Goal: Task Accomplishment & Management: Use online tool/utility

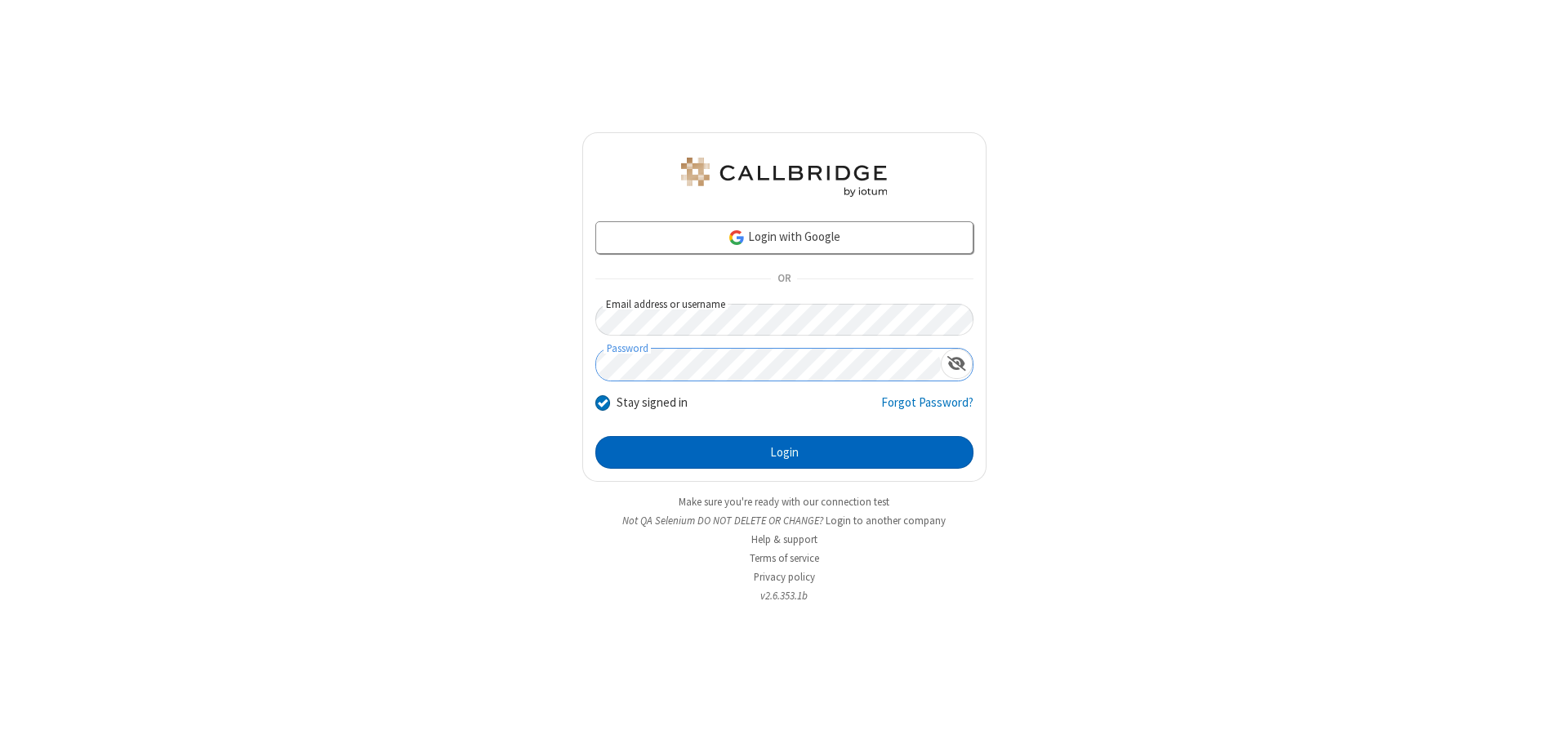
click at [784, 452] on button "Login" at bounding box center [784, 452] width 378 height 32
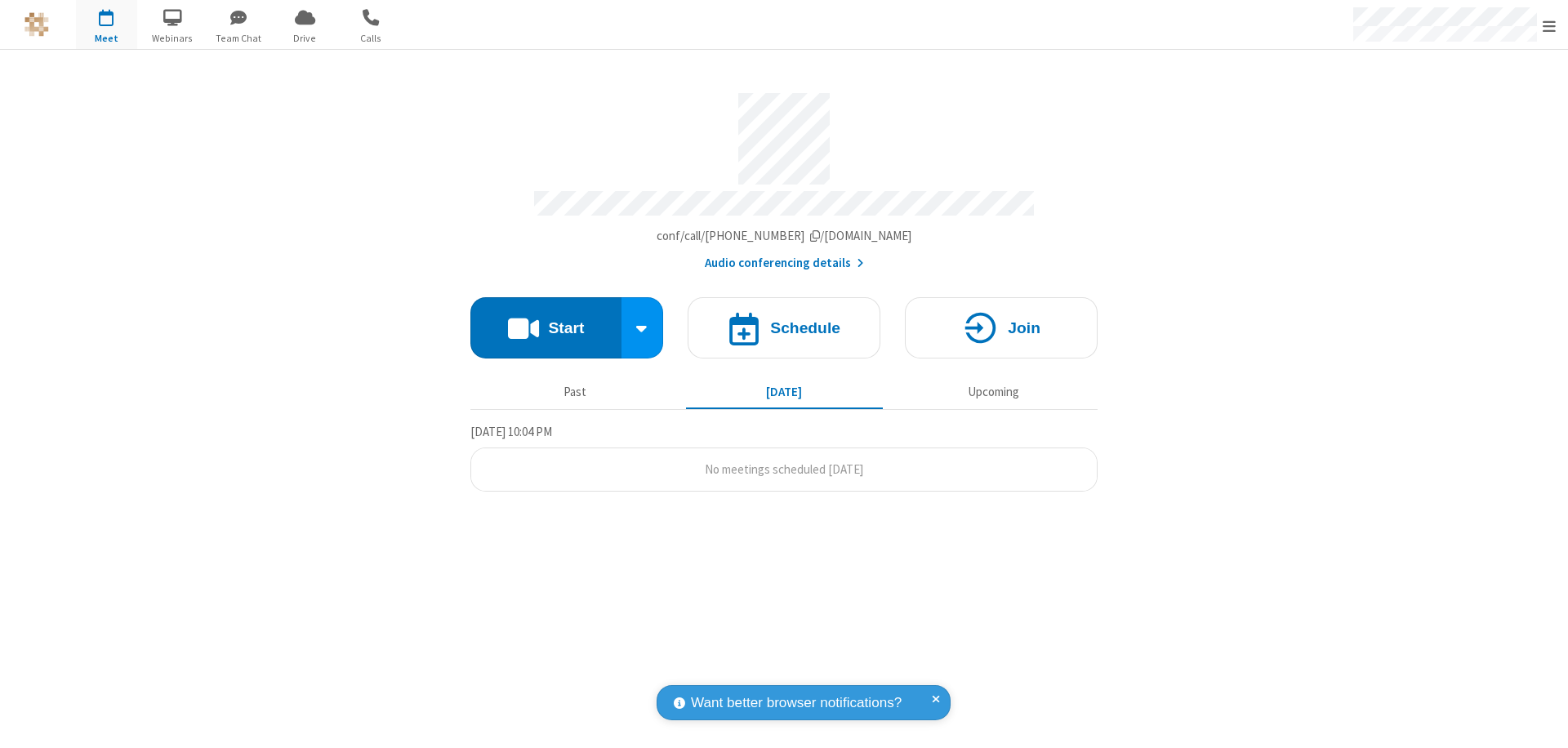
click at [545, 320] on button "Start" at bounding box center [545, 327] width 151 height 61
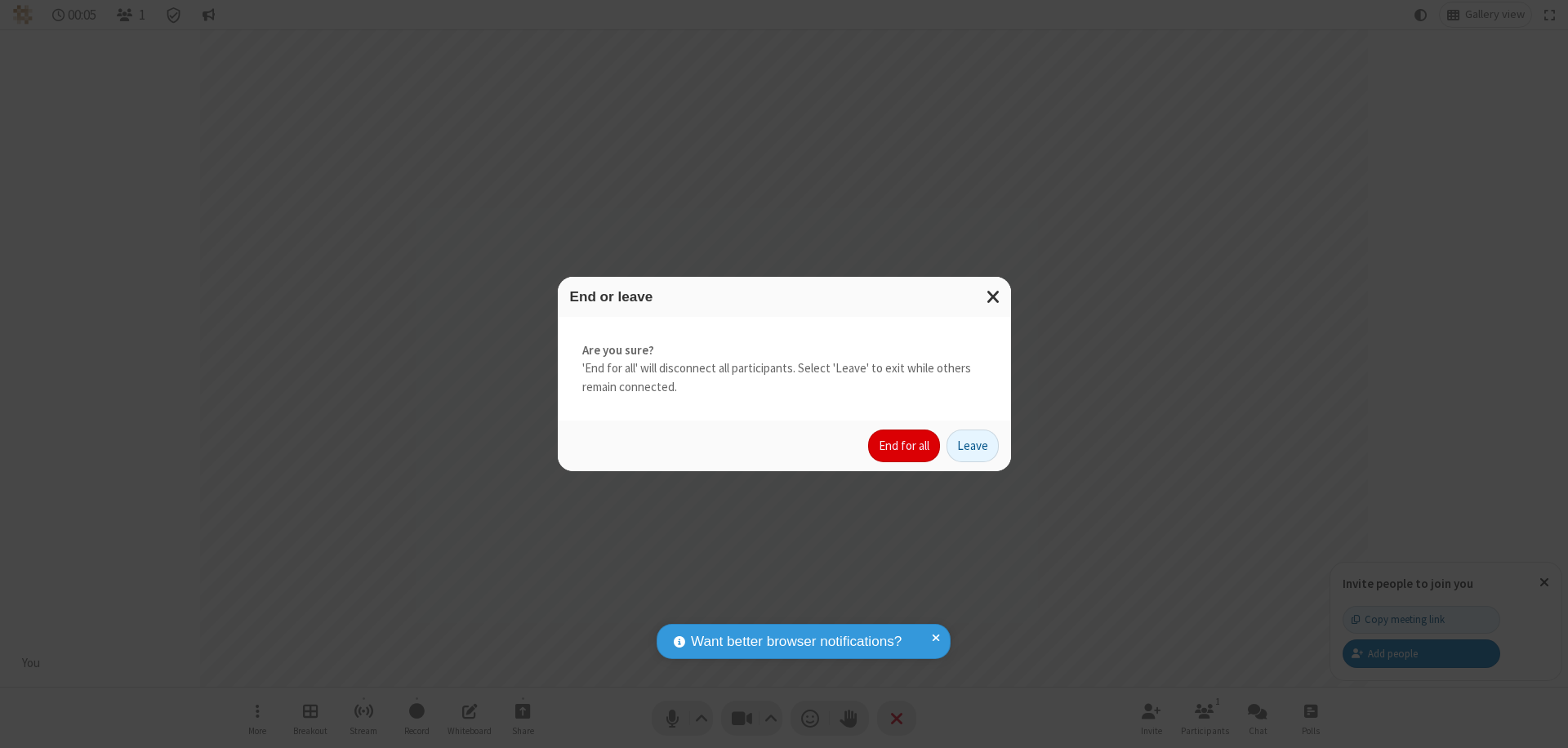
click at [905, 446] on button "End for all" at bounding box center [904, 446] width 72 height 32
